Goal: Task Accomplishment & Management: Manage account settings

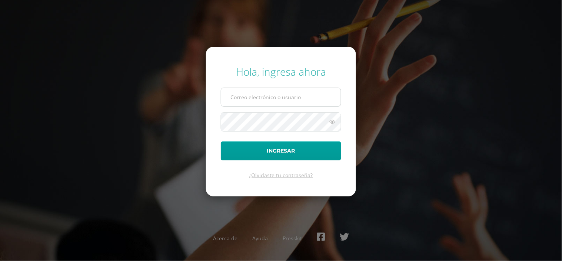
click at [234, 96] on input "text" at bounding box center [281, 97] width 120 height 18
type input "[EMAIL_ADDRESS][DOMAIN_NAME]"
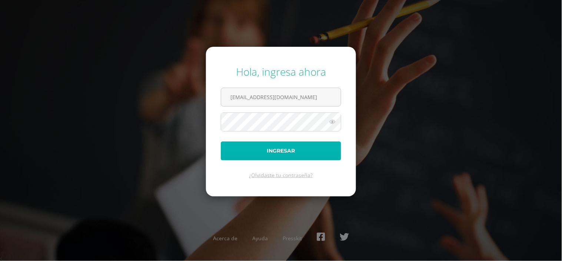
click at [262, 156] on button "Ingresar" at bounding box center [281, 150] width 120 height 19
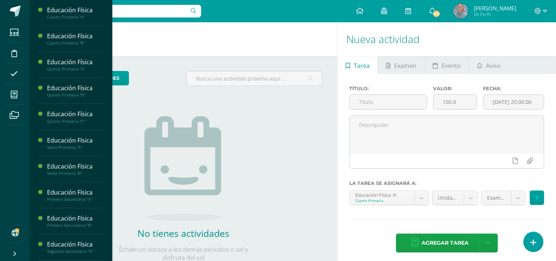
scroll to position [182, 0]
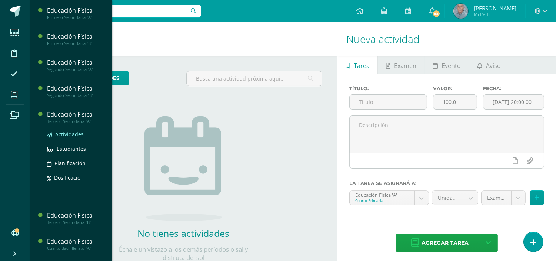
click at [73, 131] on span "Actividades" at bounding box center [69, 133] width 29 height 7
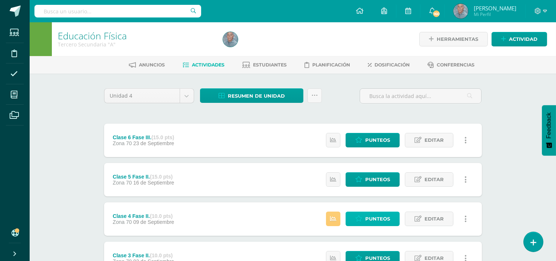
click at [374, 213] on span "Punteos" at bounding box center [377, 219] width 25 height 14
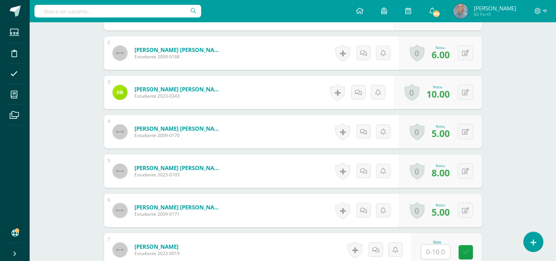
scroll to position [284, 0]
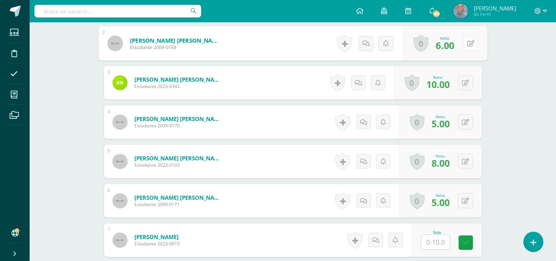
click at [464, 44] on button at bounding box center [471, 44] width 16 height 16
type input "8"
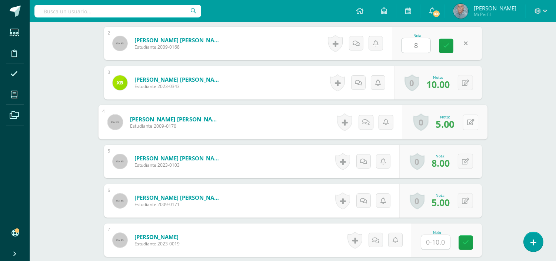
click at [463, 121] on button at bounding box center [471, 122] width 16 height 16
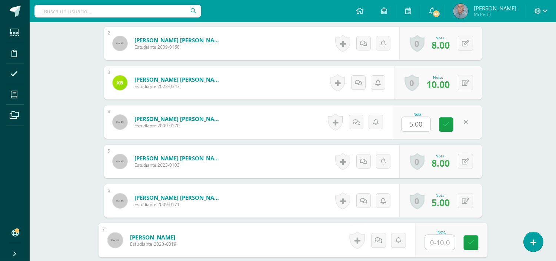
click at [431, 236] on input "text" at bounding box center [440, 242] width 30 height 15
type input "8"
click at [469, 245] on icon at bounding box center [471, 242] width 7 height 6
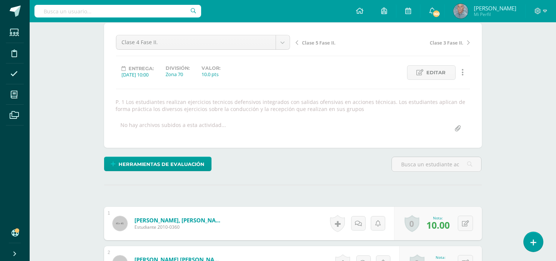
scroll to position [0, 0]
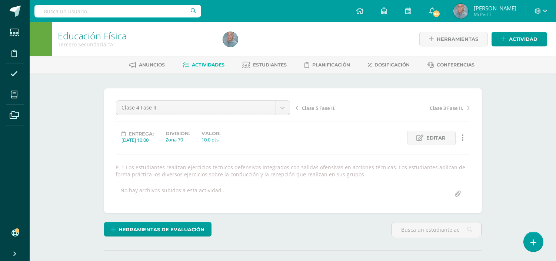
click at [211, 64] on span "Actividades" at bounding box center [208, 65] width 33 height 6
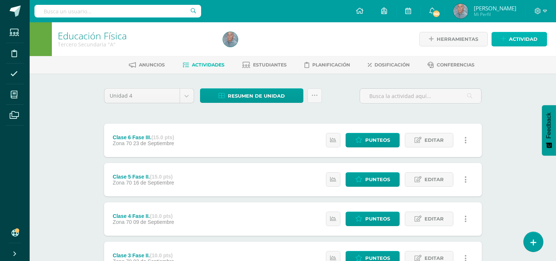
click at [524, 35] on span "Actividad" at bounding box center [523, 39] width 29 height 14
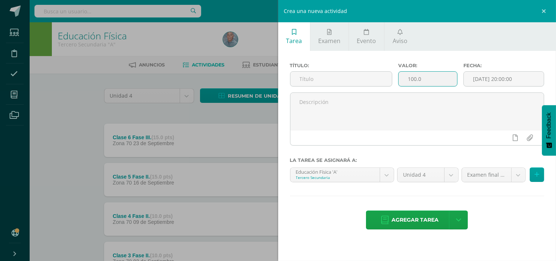
click at [408, 77] on input "100.0" at bounding box center [428, 79] width 59 height 14
click at [414, 78] on input "100.0" at bounding box center [428, 79] width 59 height 14
type input "15.0"
click at [329, 37] on span "Examen" at bounding box center [329, 41] width 22 height 8
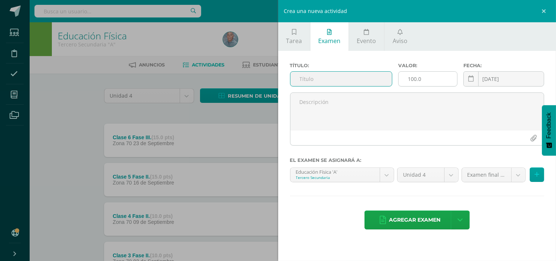
click at [414, 80] on input "100.0" at bounding box center [428, 79] width 59 height 14
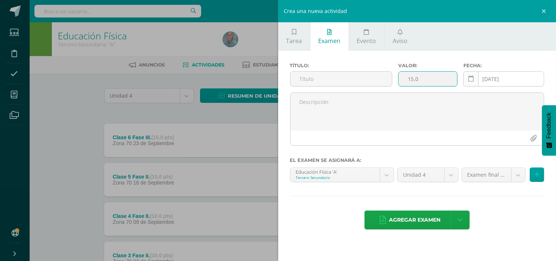
type input "15.0"
click at [471, 79] on icon at bounding box center [472, 79] width 6 height 6
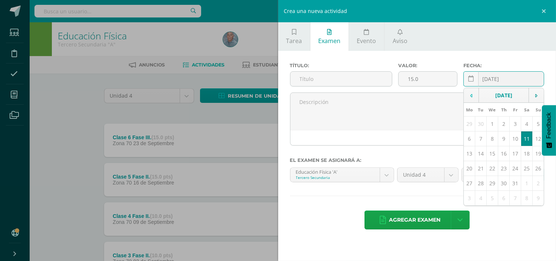
click at [473, 90] on td at bounding box center [471, 95] width 15 height 15
click at [513, 168] on td "26" at bounding box center [515, 168] width 11 height 15
type input "2025-09-26"
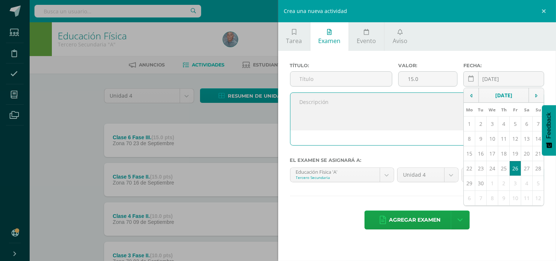
click at [310, 106] on textarea at bounding box center [418, 111] width 254 height 37
paste textarea "Fase 2: Implementación y pruebas"
type textarea "Fase 2: Implementación y pruebas"
click at [313, 79] on input "text" at bounding box center [342, 79] width 102 height 14
paste input "Fase 2: Implementación y pruebas"
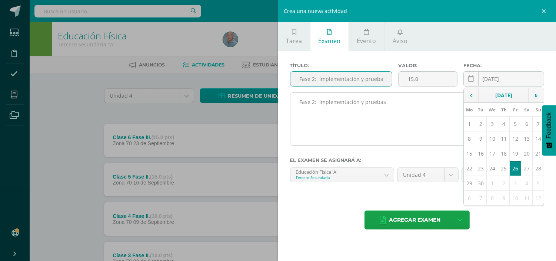
type input "Fase 2: Implementación y pruebas"
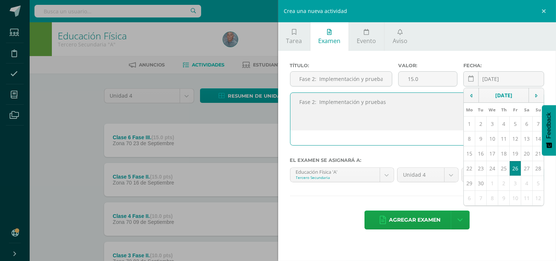
click at [390, 101] on textarea "Fase 2: Implementación y pruebas" at bounding box center [418, 111] width 254 height 37
type textarea "F"
click at [302, 103] on textarea at bounding box center [418, 111] width 254 height 37
paste textarea "Realizar el circuito con su grupo para evaluar la viabilidad y la fluidez de lo…"
click at [297, 114] on textarea "Realizar el circuito con su grupo para evaluar la viabilidad y la fluidez de lo…" at bounding box center [418, 111] width 254 height 37
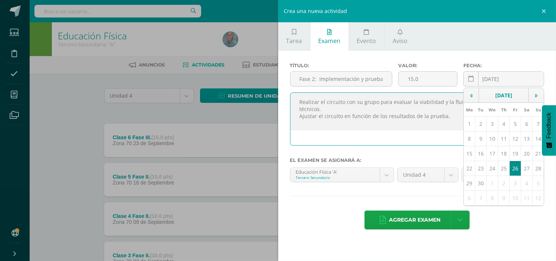
type textarea "Realizar el circuito con su grupo para evaluar la viabilidad y la fluidez de lo…"
click at [421, 158] on label "El examen se asignará a:" at bounding box center [417, 160] width 255 height 6
click at [420, 201] on div "Título: Fase 2: Implementación y pruebas Valor: 15.0 Fecha: 2025-09-26 Septembe…" at bounding box center [417, 147] width 278 height 192
click at [469, 80] on icon at bounding box center [472, 79] width 6 height 6
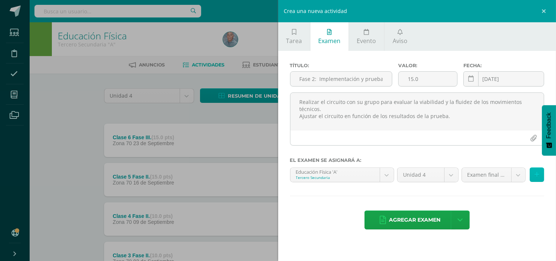
click at [536, 175] on icon at bounding box center [537, 174] width 5 height 6
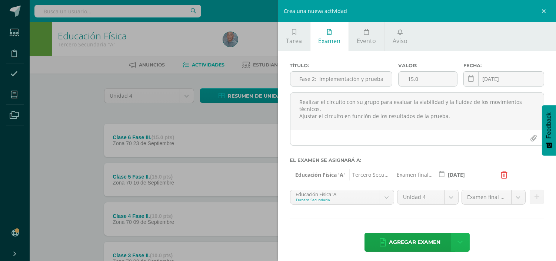
click at [459, 245] on icon at bounding box center [460, 242] width 5 height 8
click at [410, 242] on span "Agregar examen" at bounding box center [415, 242] width 52 height 18
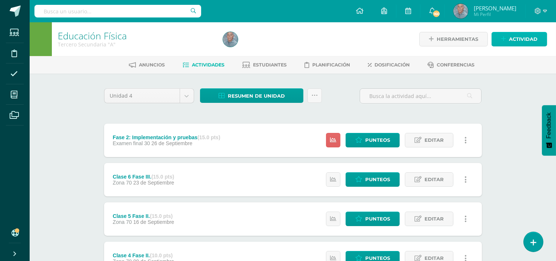
click at [523, 39] on span "Actividad" at bounding box center [523, 39] width 29 height 14
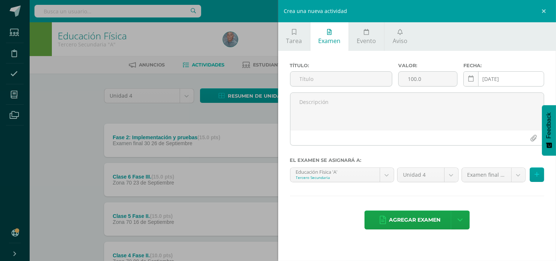
click at [471, 80] on icon at bounding box center [472, 79] width 6 height 6
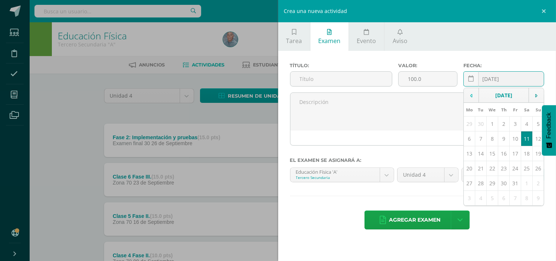
click at [471, 93] on icon at bounding box center [471, 95] width 2 height 5
click at [514, 182] on td "3" at bounding box center [515, 183] width 11 height 15
click at [473, 96] on td at bounding box center [471, 95] width 15 height 15
click at [536, 93] on icon at bounding box center [537, 95] width 2 height 5
click at [537, 95] on icon at bounding box center [537, 95] width 2 height 5
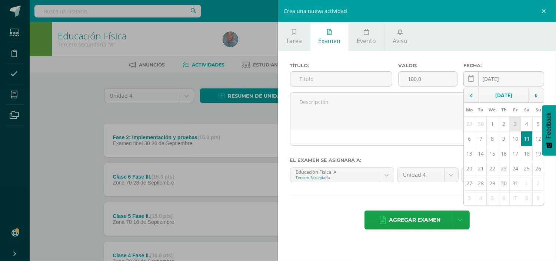
click at [513, 123] on td "3" at bounding box center [515, 123] width 11 height 15
type input "2025-10-03"
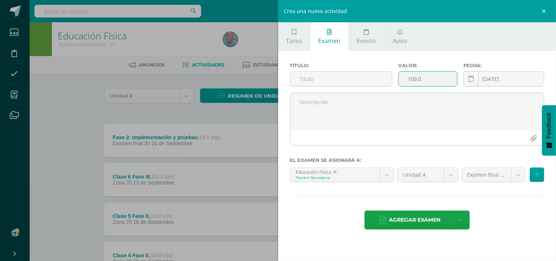
click at [411, 78] on input "100.0" at bounding box center [428, 79] width 59 height 14
type input "5.0"
click at [299, 80] on input "text" at bounding box center [342, 79] width 102 height 14
paste input "Fase: 3 Evaluación"
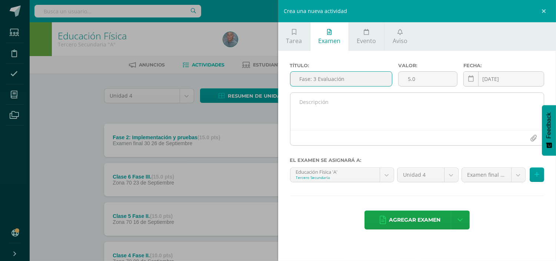
type input "Fase: 3 Evaluación"
click at [308, 103] on textarea at bounding box center [418, 111] width 254 height 37
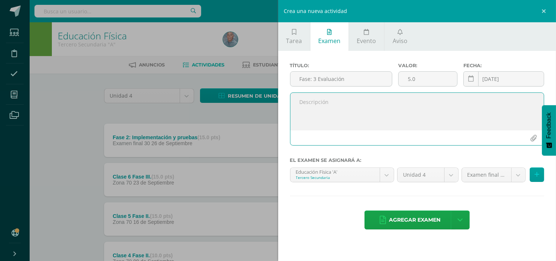
click at [298, 105] on textarea at bounding box center [418, 111] width 254 height 37
paste textarea "Mejorar el circuito según la retroalimentación recibida. Ensayar la presentació…"
click at [302, 109] on textarea "Mejorar el circuito según la retroalimentación recibida. Ensayar la presentació…" at bounding box center [418, 111] width 254 height 37
type textarea "Mejorar el circuito según la retroalimentación recibida. Ensayar la presentació…"
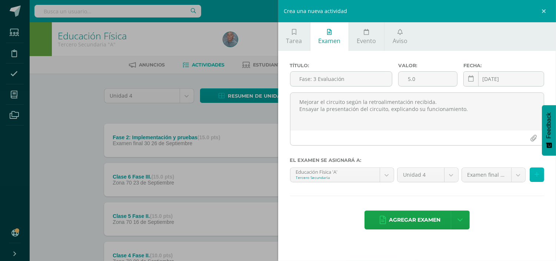
click at [534, 175] on button at bounding box center [537, 174] width 14 height 14
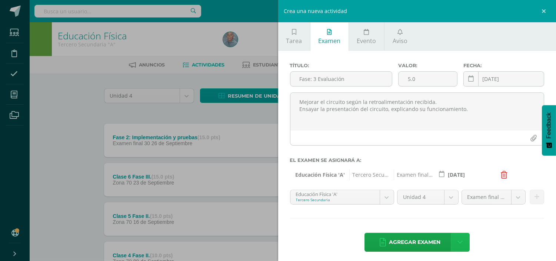
click at [458, 241] on icon at bounding box center [460, 242] width 5 height 8
click at [443, 209] on link "Agregar examen y ocultar" at bounding box center [458, 211] width 82 height 18
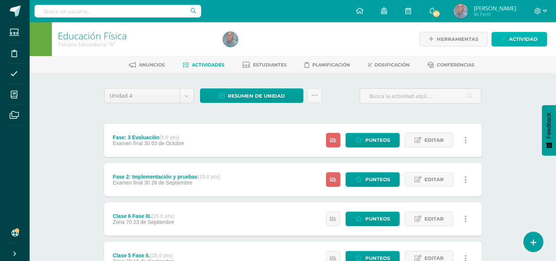
click at [522, 36] on span "Actividad" at bounding box center [523, 39] width 29 height 14
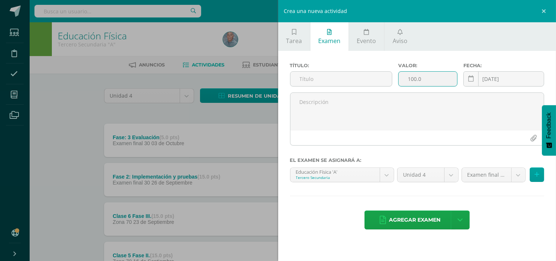
click at [411, 80] on input "100.0" at bounding box center [428, 79] width 59 height 14
type input "10.0"
click at [499, 73] on input "[DATE]" at bounding box center [504, 79] width 80 height 14
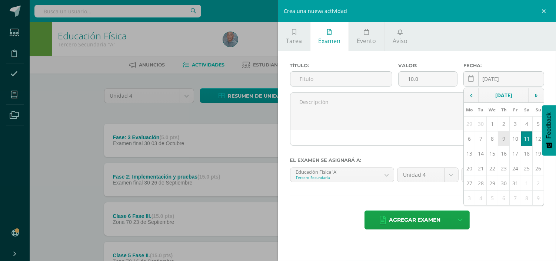
click at [505, 141] on td "9" at bounding box center [504, 138] width 11 height 15
type input "2025-10-09"
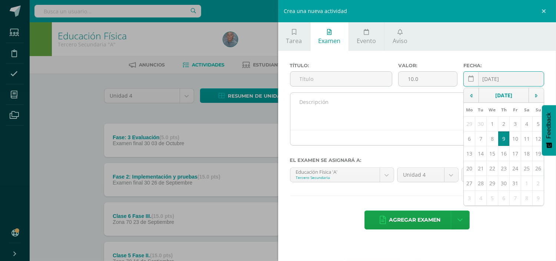
click at [305, 110] on textarea at bounding box center [418, 111] width 254 height 37
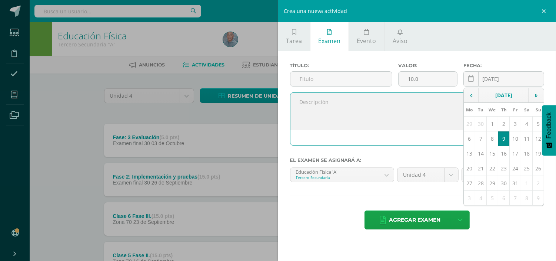
paste textarea "Fase 4. Presentación del producto"
type textarea "Fase 4. Presentación del producto"
click at [297, 80] on input "text" at bounding box center [342, 79] width 102 height 14
paste input "Fase 4. Presentación del producto"
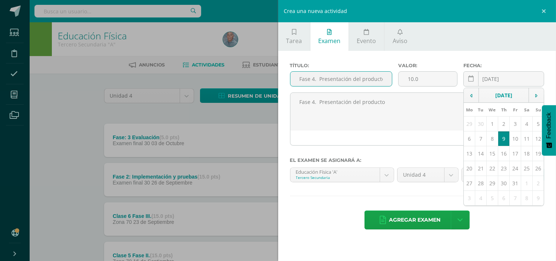
scroll to position [0, 1]
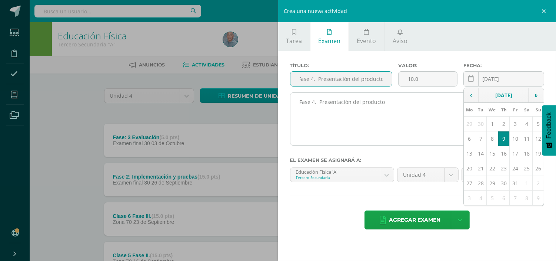
type input "Fase 4. Presentación del producto"
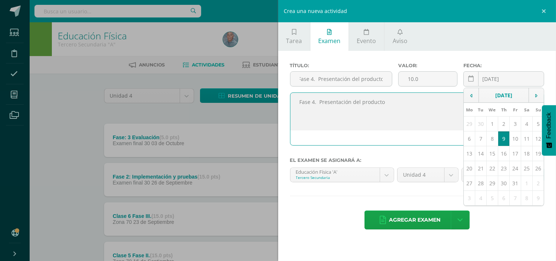
scroll to position [0, 0]
drag, startPoint x: 389, startPoint y: 102, endPoint x: 291, endPoint y: 109, distance: 98.1
click at [291, 109] on textarea "Fase 4. Presentación del producto" at bounding box center [418, 111] width 254 height 37
click at [336, 118] on textarea at bounding box center [418, 111] width 254 height 37
click at [303, 103] on textarea at bounding box center [418, 111] width 254 height 37
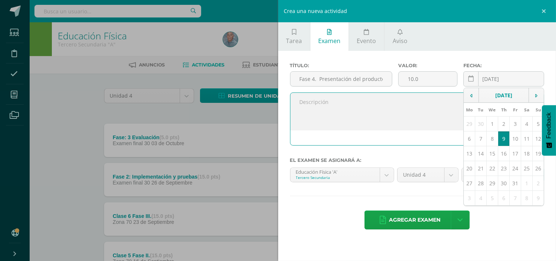
paste textarea "Presentación del circuito Demostración práctica de la estación."
click at [301, 110] on textarea "Presentación del circuito Demostración práctica de la estación." at bounding box center [418, 111] width 254 height 37
type textarea "Presentación del circuito Demostración práctica de la estación."
click at [529, 230] on div "Agregar examen Agregar examen y ocultar" at bounding box center [417, 220] width 255 height 20
click at [471, 74] on link at bounding box center [471, 78] width 15 height 15
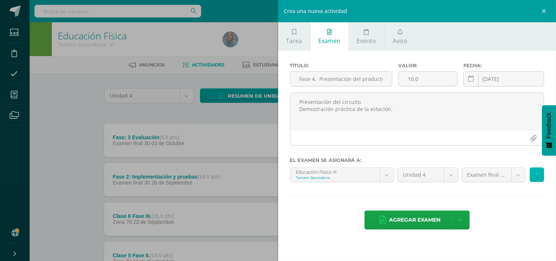
click at [536, 177] on icon at bounding box center [537, 174] width 5 height 6
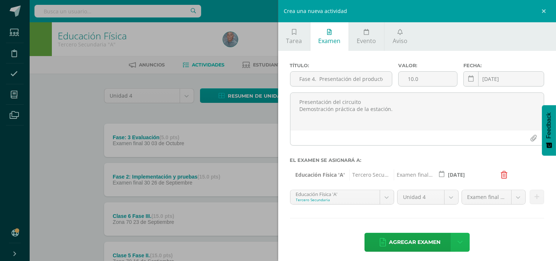
click at [458, 239] on icon at bounding box center [460, 242] width 5 height 8
click at [441, 213] on link "Agregar examen y ocultar" at bounding box center [458, 211] width 82 height 18
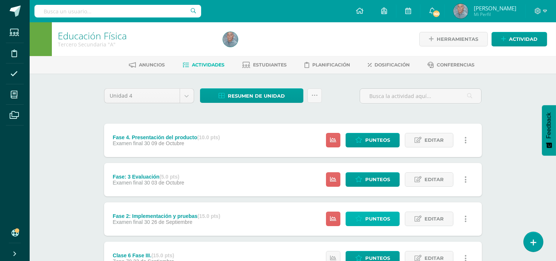
click at [381, 214] on span "Punteos" at bounding box center [377, 219] width 25 height 14
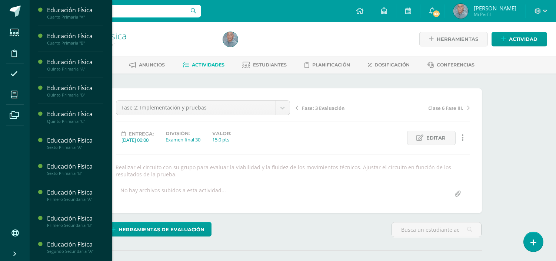
click at [107, 239] on div "Educación Física Cuarto Primaria "A" Actividades Estudiantes Planificación Dosi…" at bounding box center [70, 130] width 83 height 261
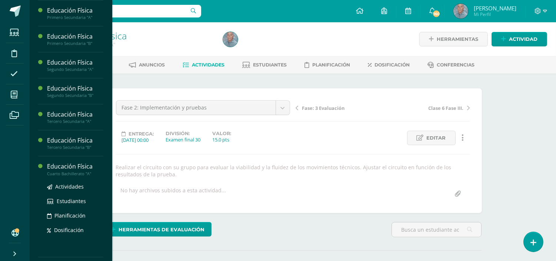
scroll to position [0, 0]
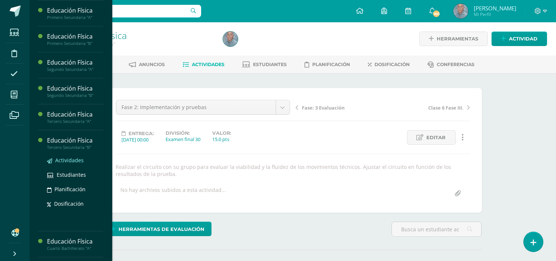
click at [70, 158] on span "Actividades" at bounding box center [69, 159] width 29 height 7
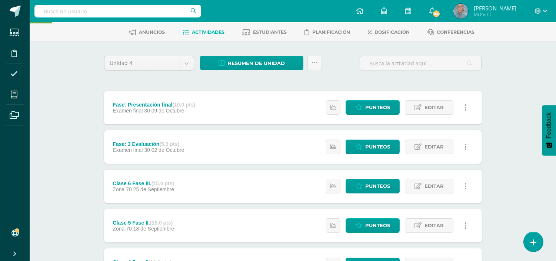
scroll to position [27, 0]
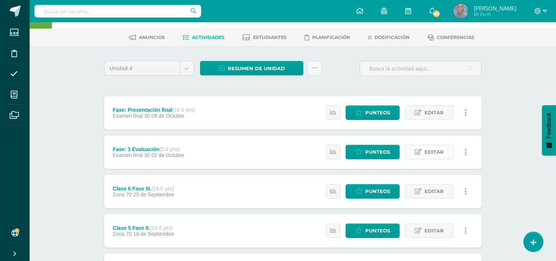
click at [435, 151] on span "Editar" at bounding box center [434, 152] width 19 height 14
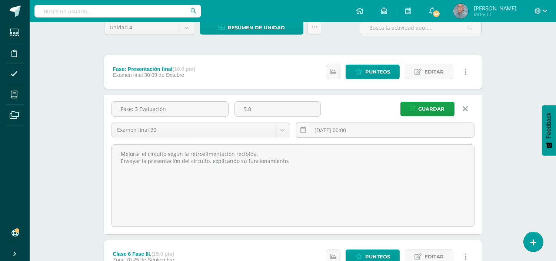
scroll to position [41, 0]
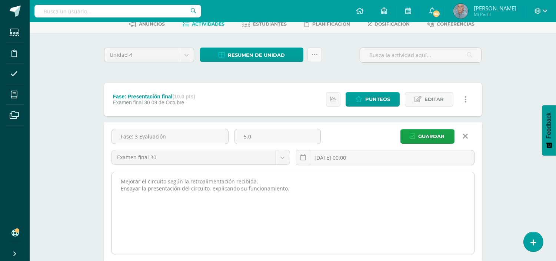
click at [364, 192] on textarea "Mejorar el circuito según la retroalimentación recibida. Ensayar la presentació…" at bounding box center [293, 213] width 362 height 82
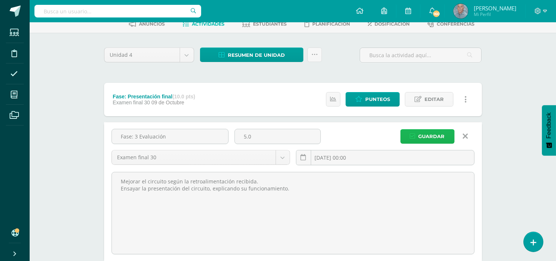
click at [430, 132] on span "Guardar" at bounding box center [432, 136] width 26 height 14
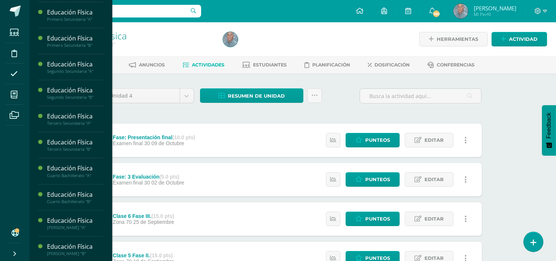
scroll to position [182, 0]
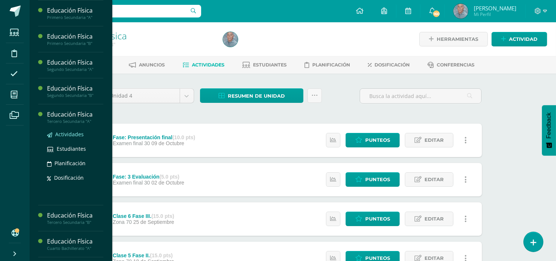
click at [71, 131] on span "Actividades" at bounding box center [69, 133] width 29 height 7
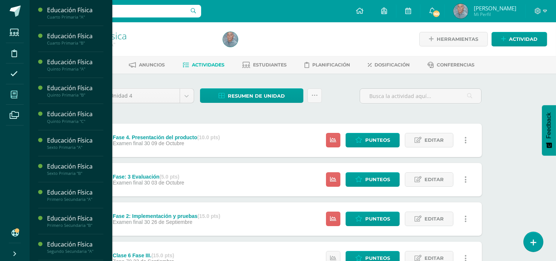
click at [12, 96] on icon at bounding box center [14, 94] width 7 height 7
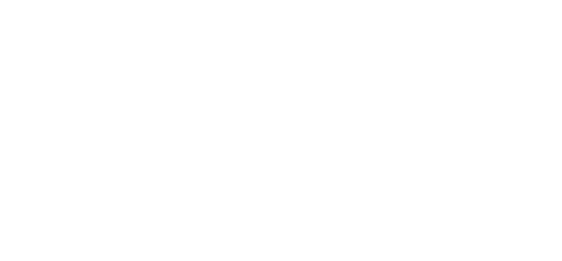
click at [0, 0] on html at bounding box center [0, 0] width 0 height 0
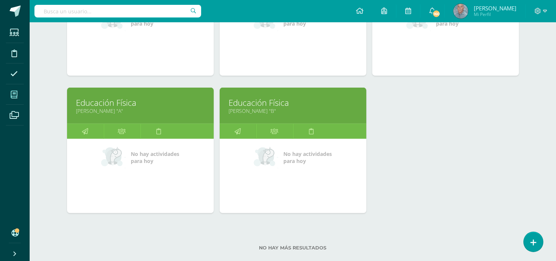
scroll to position [750, 0]
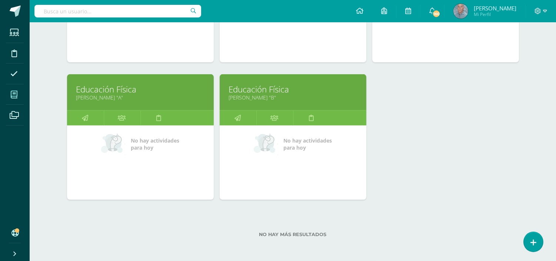
drag, startPoint x: 265, startPoint y: 172, endPoint x: 81, endPoint y: 94, distance: 199.8
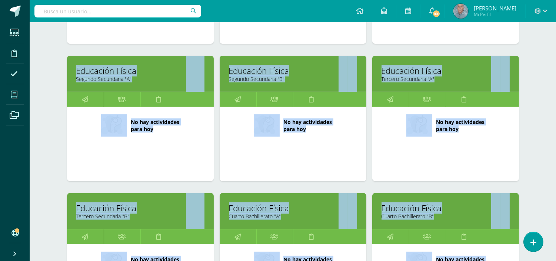
drag, startPoint x: 534, startPoint y: 186, endPoint x: 562, endPoint y: -23, distance: 210.5
click at [556, 0] on html "Estudiantes Disciplina Asistencia Mis cursos Archivos Soporte Ayuda Reportar un…" at bounding box center [278, 11] width 556 height 1010
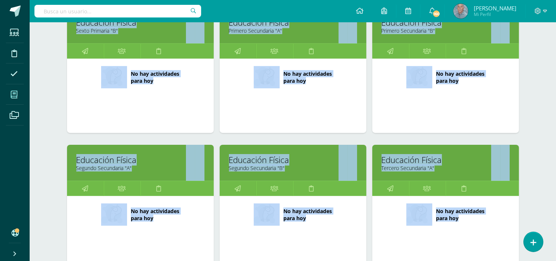
click at [503, 82] on div "No hay actividades para [DATE]" at bounding box center [446, 77] width 125 height 22
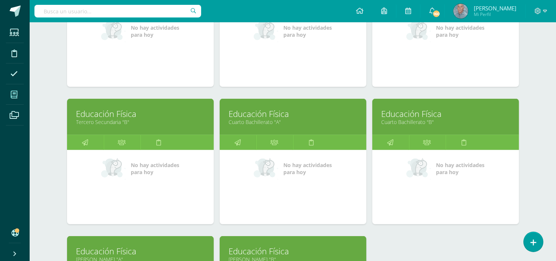
scroll to position [602, 0]
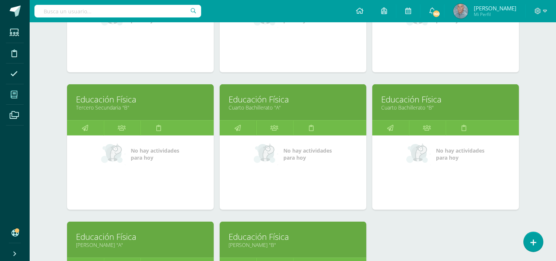
click at [251, 108] on link "Cuarto Bachillerato "A"" at bounding box center [293, 107] width 128 height 7
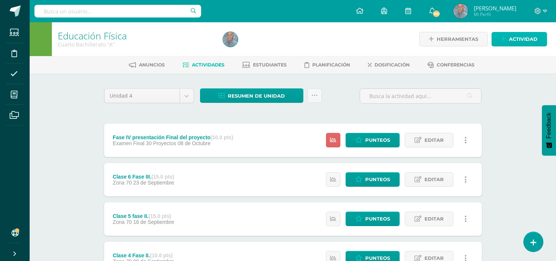
click at [523, 38] on span "Actividad" at bounding box center [523, 39] width 29 height 14
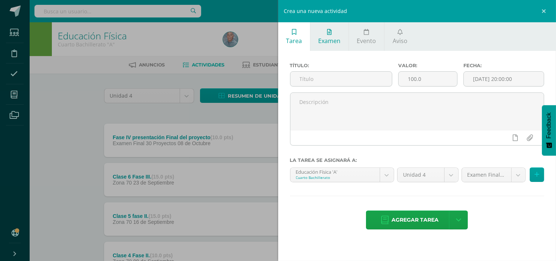
click at [328, 39] on span "Examen" at bounding box center [329, 41] width 22 height 8
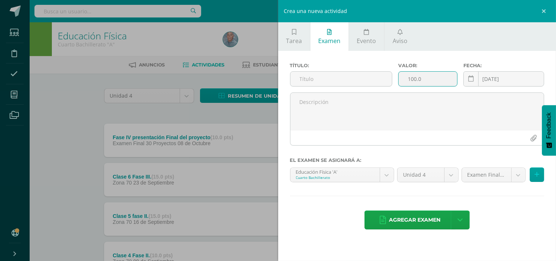
click at [435, 72] on input "100.0" at bounding box center [428, 79] width 59 height 14
click at [413, 79] on input "100.0" at bounding box center [428, 79] width 59 height 14
type input "5.0"
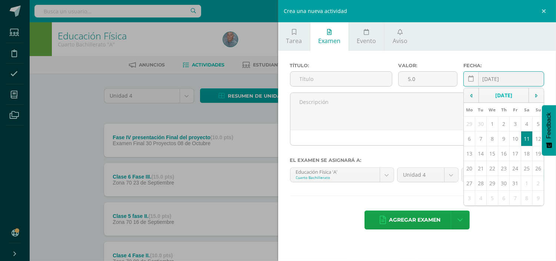
click at [487, 78] on input "[DATE]" at bounding box center [504, 79] width 80 height 14
click at [471, 96] on icon at bounding box center [471, 95] width 2 height 5
click at [482, 167] on td "23" at bounding box center [480, 168] width 11 height 15
type input "[DATE]"
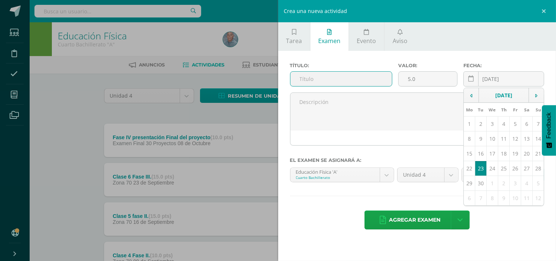
click at [302, 76] on input "text" at bounding box center [342, 79] width 102 height 14
paste input "Fase 2: Implementación y pruebas"
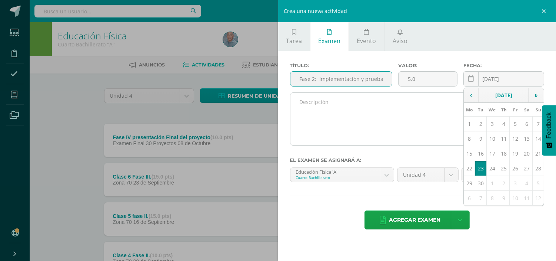
type input "Fase 2: Implementación y pruebas"
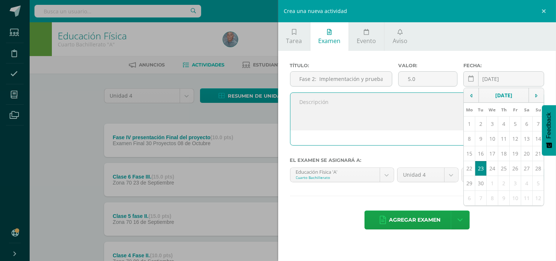
click at [398, 112] on textarea at bounding box center [418, 111] width 254 height 37
click at [301, 104] on textarea at bounding box center [418, 111] width 254 height 37
paste textarea "Realizar el circuito con su grupo para evaluar la viabilidad y la fluidez de lo…"
click at [303, 116] on textarea "Realizar el circuito con su grupo para evaluar la viabilidad y la fluidez de lo…" at bounding box center [418, 111] width 254 height 37
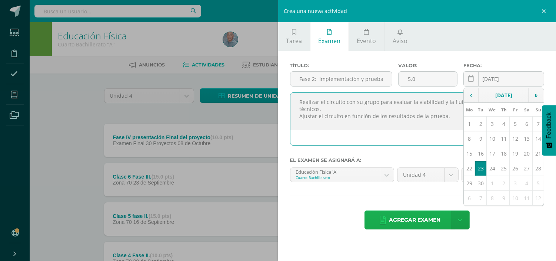
type textarea "Realizar el circuito con su grupo para evaluar la viabilidad y la fluidez de lo…"
click at [408, 216] on span "Agregar examen" at bounding box center [415, 220] width 52 height 18
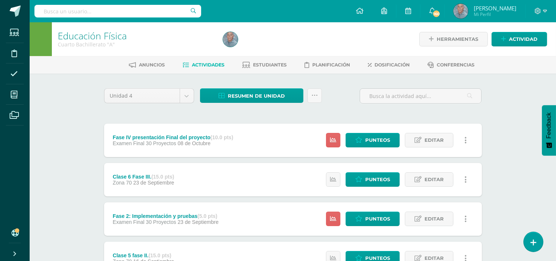
click at [463, 217] on link at bounding box center [466, 218] width 14 height 14
click at [436, 239] on link "Ocultar" at bounding box center [452, 241] width 76 height 11
click at [513, 38] on span "Actividad" at bounding box center [523, 39] width 29 height 14
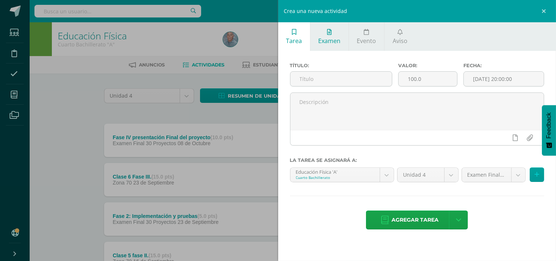
click at [338, 38] on span "Examen" at bounding box center [329, 41] width 22 height 8
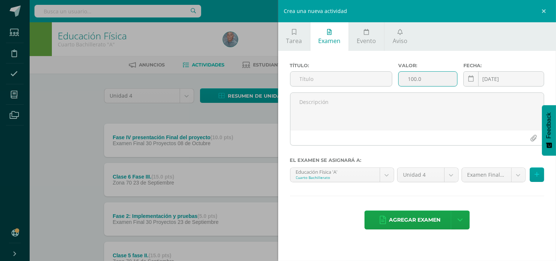
click at [414, 80] on input "100.0" at bounding box center [428, 79] width 59 height 14
type input "5.0"
click at [470, 76] on icon at bounding box center [472, 79] width 6 height 6
click at [473, 76] on icon at bounding box center [472, 79] width 6 height 6
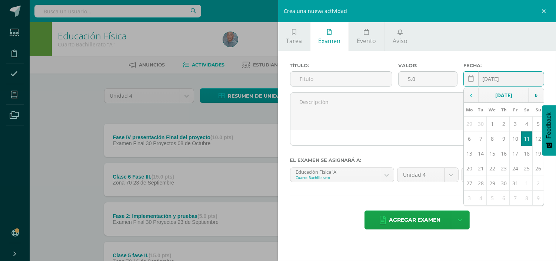
click at [471, 93] on icon at bounding box center [471, 95] width 2 height 5
click at [482, 181] on td "30" at bounding box center [480, 183] width 11 height 15
type input "[DATE]"
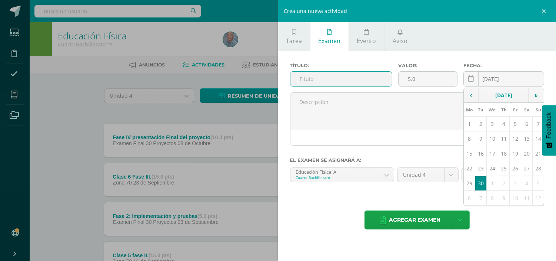
click at [310, 80] on input "text" at bounding box center [342, 79] width 102 height 14
paste input "Fase 3: Evaluación"
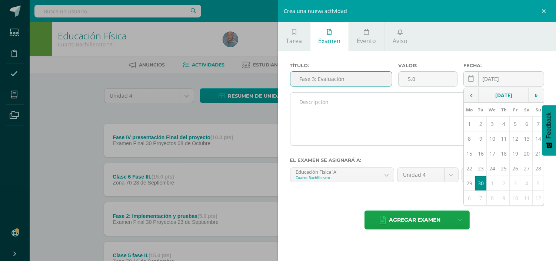
type input "Fase 3: Evaluación"
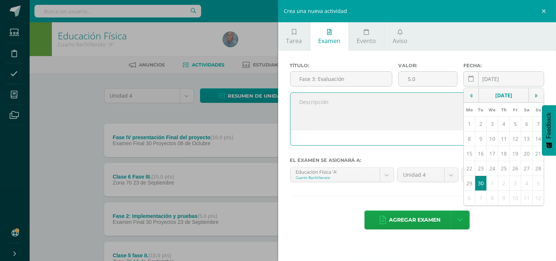
click at [321, 112] on textarea at bounding box center [418, 111] width 254 height 37
click at [299, 102] on textarea at bounding box center [418, 111] width 254 height 37
paste textarea "Mejorar el circuito según la retroalimentación recibida. Ensayar la presentació…"
click at [297, 109] on textarea "Mejorar el circuito según la retroalimentación recibida. Ensayar la presentació…" at bounding box center [418, 111] width 254 height 37
type textarea "Mejorar el circuito según la retroalimentación recibida. Ensayar la presentació…"
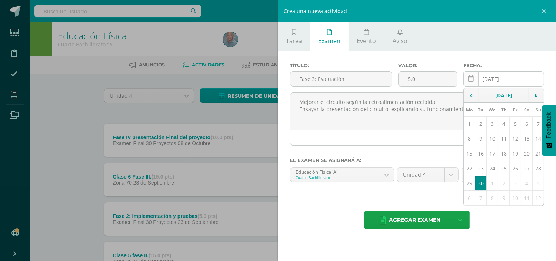
click at [471, 82] on icon at bounding box center [472, 79] width 6 height 6
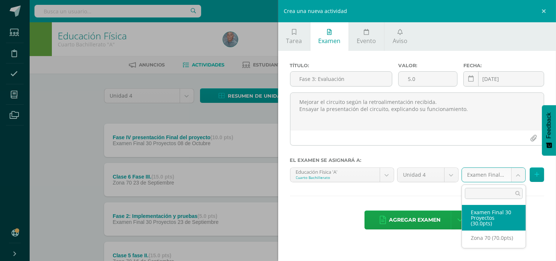
click at [520, 173] on body "Visibilidad de actividad cambiada con éxito. Estudiantes Disciplina Asistencia …" at bounding box center [278, 240] width 556 height 481
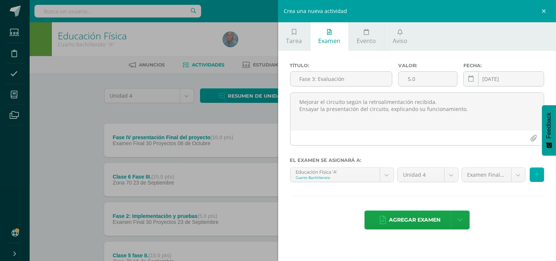
drag, startPoint x: 546, startPoint y: 206, endPoint x: 541, endPoint y: 175, distance: 31.9
click at [541, 175] on body "Visibilidad de actividad cambiada con éxito. Estudiantes Disciplina Asistencia …" at bounding box center [278, 240] width 556 height 481
click at [541, 175] on button at bounding box center [537, 174] width 14 height 14
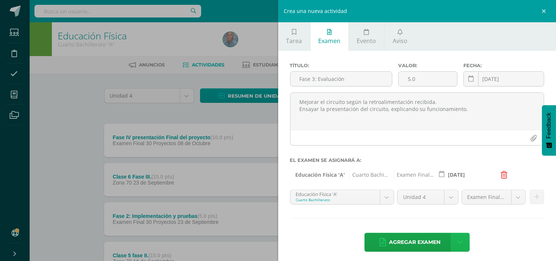
click at [459, 244] on icon at bounding box center [460, 242] width 5 height 8
click at [452, 211] on link "Agregar examen y ocultar" at bounding box center [458, 211] width 82 height 18
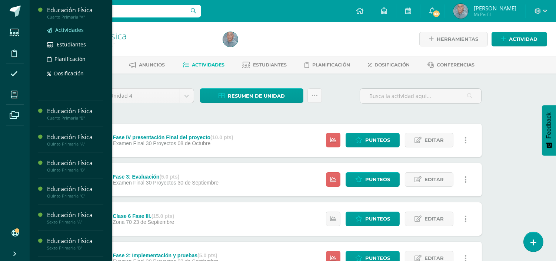
click at [72, 26] on link "Actividades" at bounding box center [75, 30] width 56 height 9
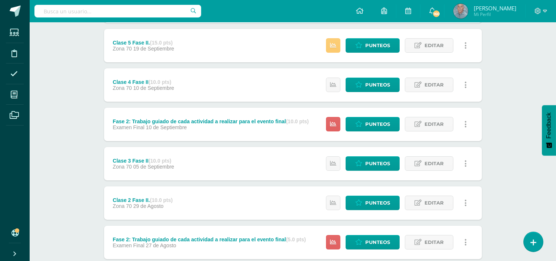
scroll to position [219, 0]
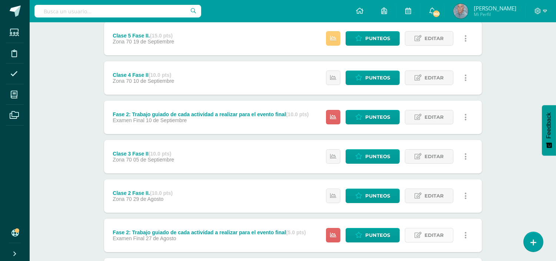
click at [431, 231] on span "Editar" at bounding box center [434, 235] width 19 height 14
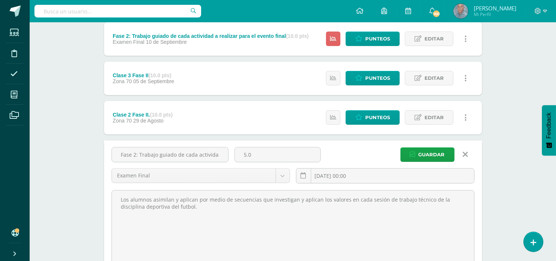
scroll to position [302, 0]
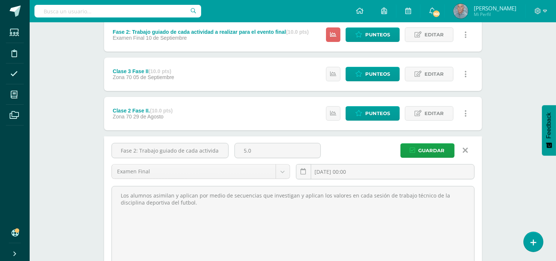
click at [464, 148] on icon at bounding box center [465, 150] width 5 height 8
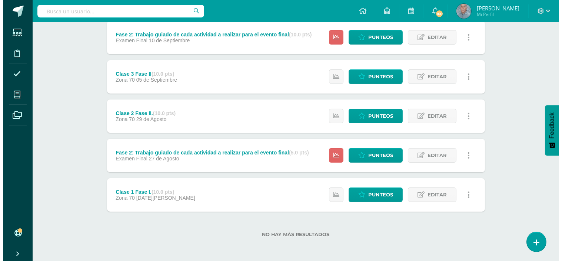
scroll to position [298, 0]
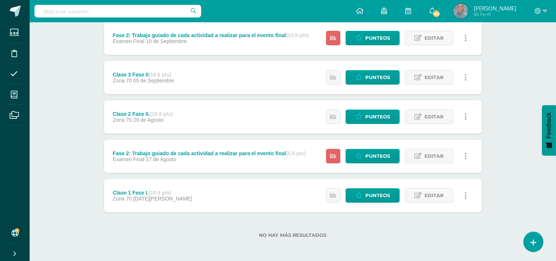
click at [465, 155] on icon at bounding box center [466, 156] width 2 height 8
click at [437, 203] on link "Eliminar" at bounding box center [452, 202] width 76 height 11
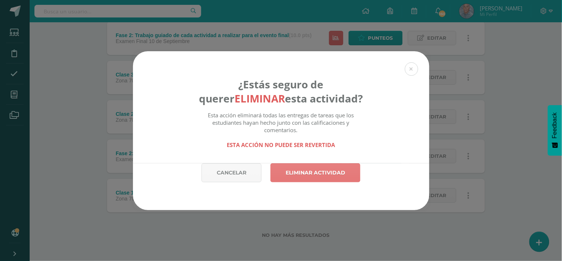
click at [319, 172] on link "Eliminar actividad" at bounding box center [316, 172] width 90 height 19
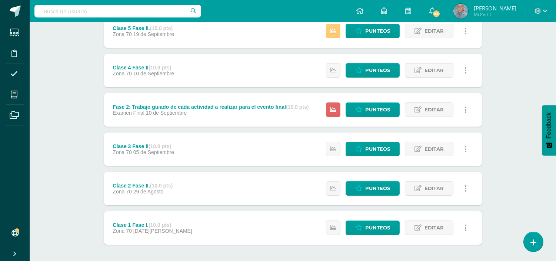
scroll to position [231, 0]
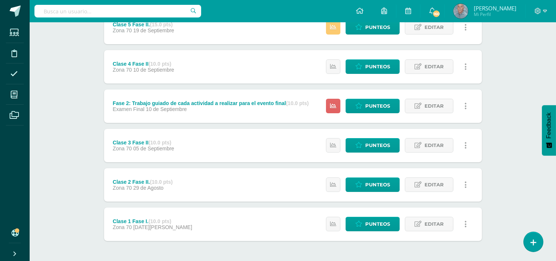
click at [466, 102] on link at bounding box center [466, 106] width 14 height 14
click at [436, 104] on span "Editar" at bounding box center [434, 106] width 19 height 14
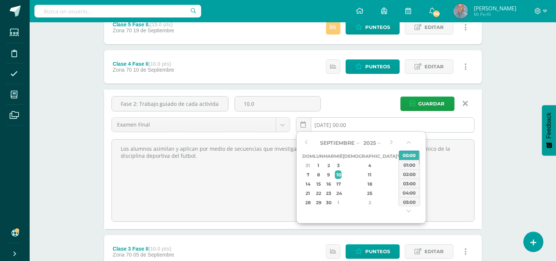
click at [328, 125] on input "[DATE] 00:00" at bounding box center [386, 124] width 178 height 14
click at [398, 181] on div "19" at bounding box center [401, 183] width 7 height 9
type input "[DATE] 00:00"
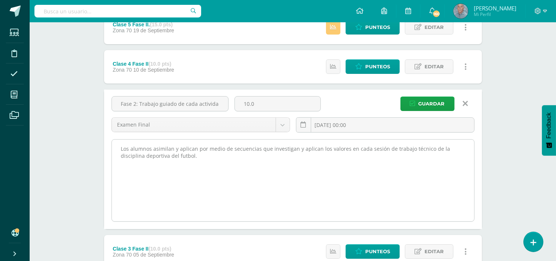
click at [463, 170] on textarea "Los alumnos asimilan y aplican por medio de secuencias que investigan y aplican…" at bounding box center [293, 180] width 362 height 82
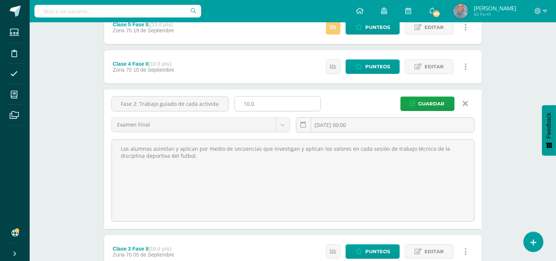
click at [248, 101] on input "10.0" at bounding box center [278, 103] width 86 height 14
type input "15.0"
click at [429, 103] on span "Guardar" at bounding box center [432, 104] width 26 height 14
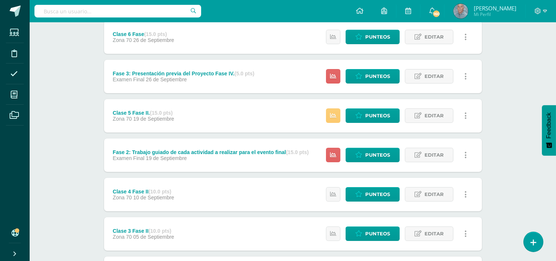
scroll to position [170, 0]
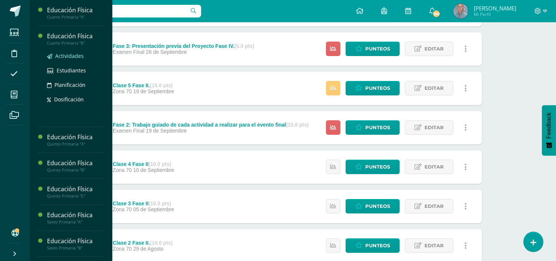
click at [76, 53] on span "Actividades" at bounding box center [69, 55] width 29 height 7
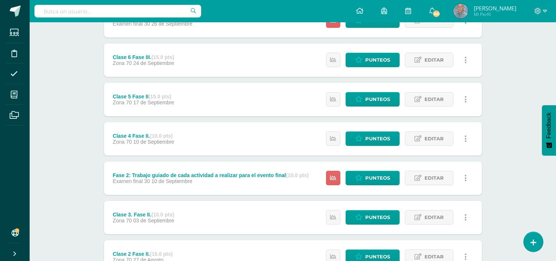
scroll to position [170, 0]
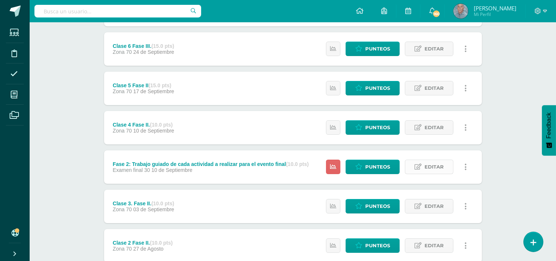
click at [427, 164] on span "Editar" at bounding box center [434, 167] width 19 height 14
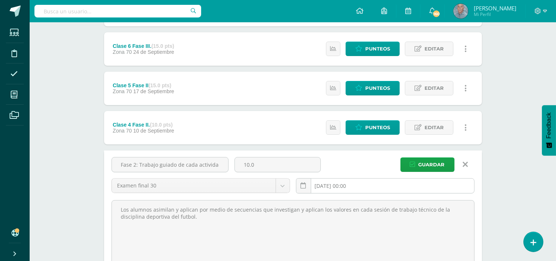
click at [337, 185] on input "[DATE] 00:00" at bounding box center [386, 185] width 178 height 14
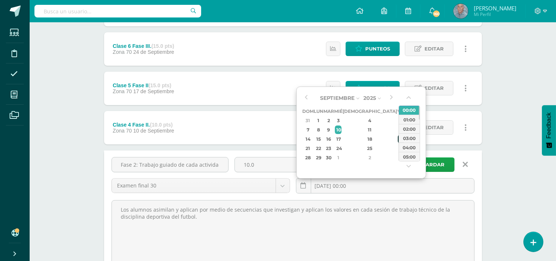
click at [398, 140] on div "19" at bounding box center [401, 139] width 7 height 9
type input "[DATE] 00:00"
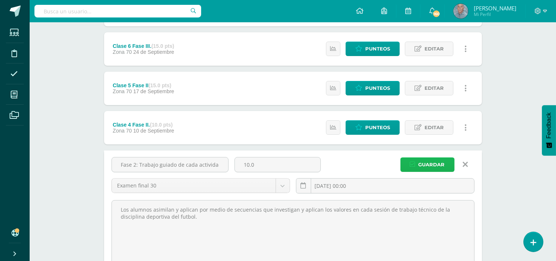
click at [440, 166] on span "Guardar" at bounding box center [432, 165] width 26 height 14
click at [249, 163] on input "10.0" at bounding box center [278, 164] width 86 height 14
type input "15.0"
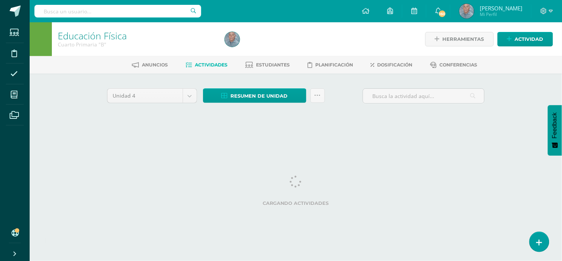
click at [561, 138] on html "El examen Fase 2: Trabajo guiado de cada actividad a realizar para el evento fi…" at bounding box center [281, 69] width 562 height 138
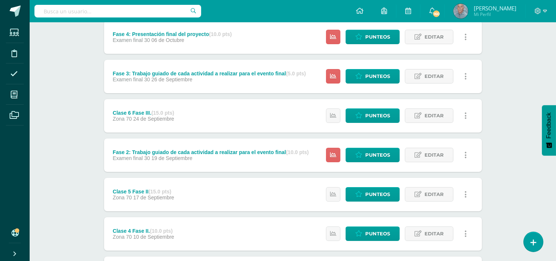
scroll to position [115, 0]
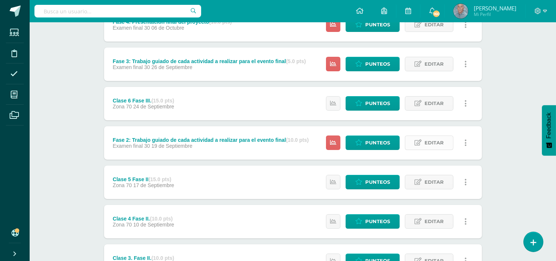
click at [432, 137] on span "Editar" at bounding box center [434, 143] width 19 height 14
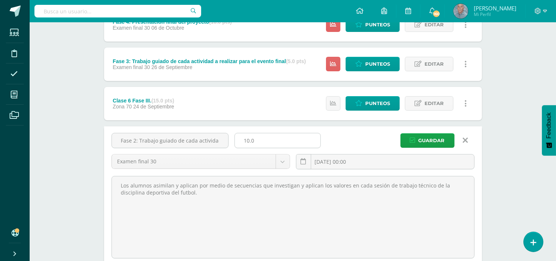
click at [249, 140] on input "10.0" at bounding box center [278, 140] width 86 height 14
type input "15.0"
click at [424, 139] on span "Guardar" at bounding box center [432, 140] width 26 height 14
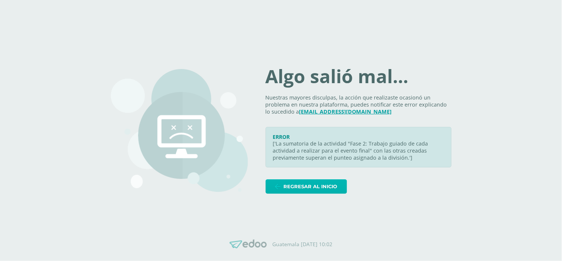
click at [309, 183] on span "Regresar al inicio" at bounding box center [311, 186] width 54 height 14
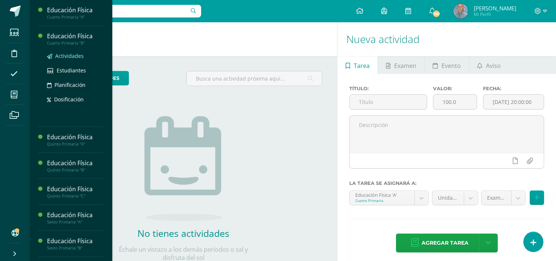
click at [68, 53] on span "Actividades" at bounding box center [69, 55] width 29 height 7
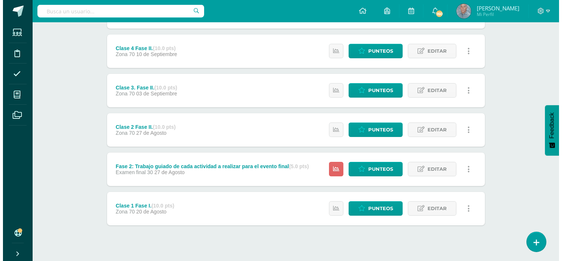
scroll to position [296, 0]
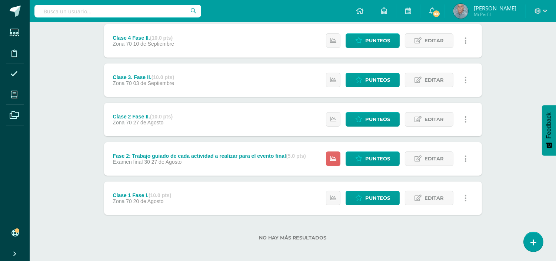
click at [466, 157] on icon at bounding box center [466, 159] width 2 height 8
click at [435, 203] on link "Eliminar" at bounding box center [452, 204] width 76 height 11
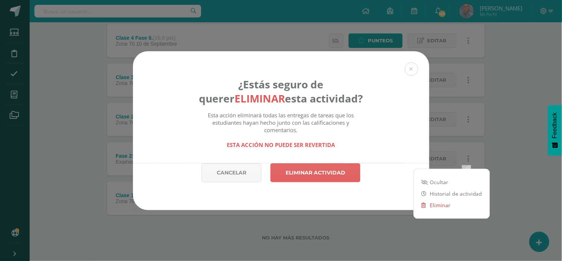
click at [439, 204] on link "Eliminar" at bounding box center [452, 204] width 76 height 11
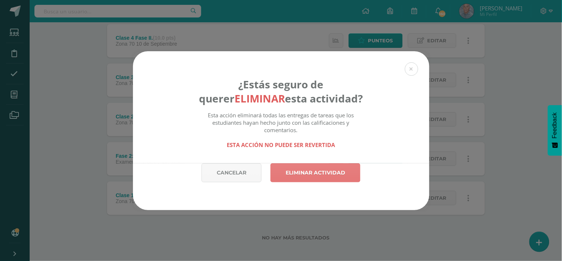
click at [320, 173] on link "Eliminar actividad" at bounding box center [316, 172] width 90 height 19
click at [324, 172] on link "Eliminar actividad" at bounding box center [316, 172] width 90 height 19
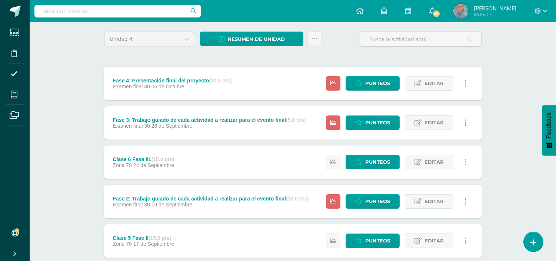
scroll to position [66, 0]
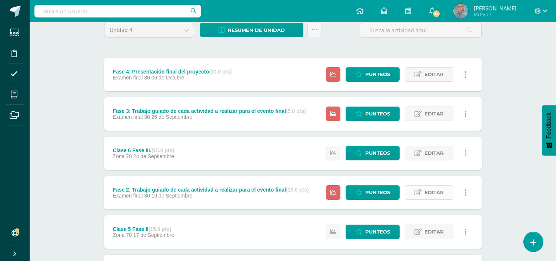
click at [431, 189] on span "Editar" at bounding box center [434, 192] width 19 height 14
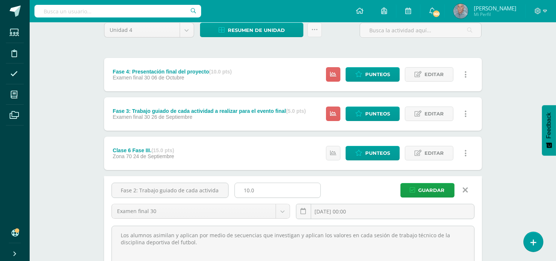
click at [250, 187] on input "10.0" at bounding box center [278, 190] width 86 height 14
type input "15.0"
click at [436, 186] on span "Guardar" at bounding box center [432, 190] width 26 height 14
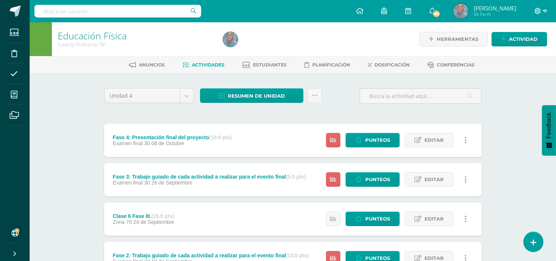
click at [544, 10] on icon at bounding box center [545, 11] width 4 height 7
click at [525, 52] on span "Cerrar sesión" at bounding box center [522, 50] width 33 height 7
